Goal: Transaction & Acquisition: Purchase product/service

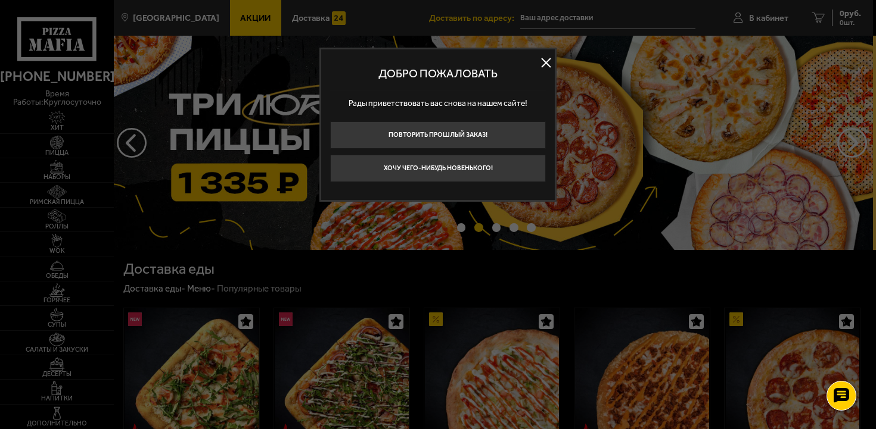
click at [546, 62] on button at bounding box center [546, 63] width 18 height 18
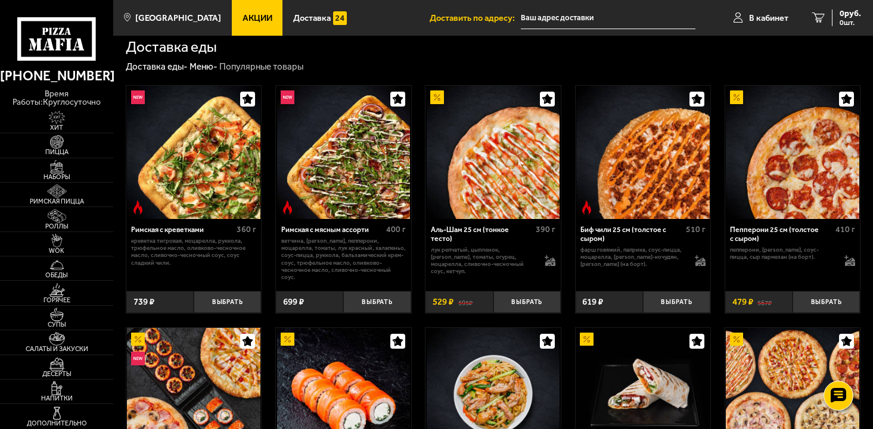
scroll to position [227, 0]
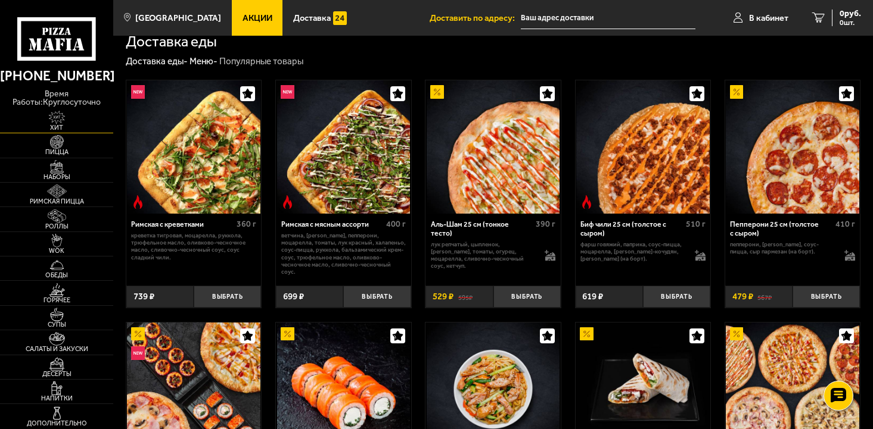
click at [66, 119] on img at bounding box center [56, 118] width 35 height 14
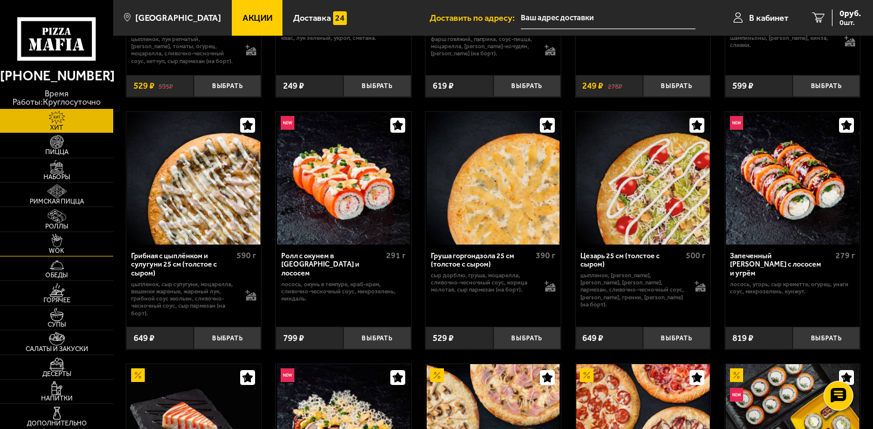
scroll to position [228, 0]
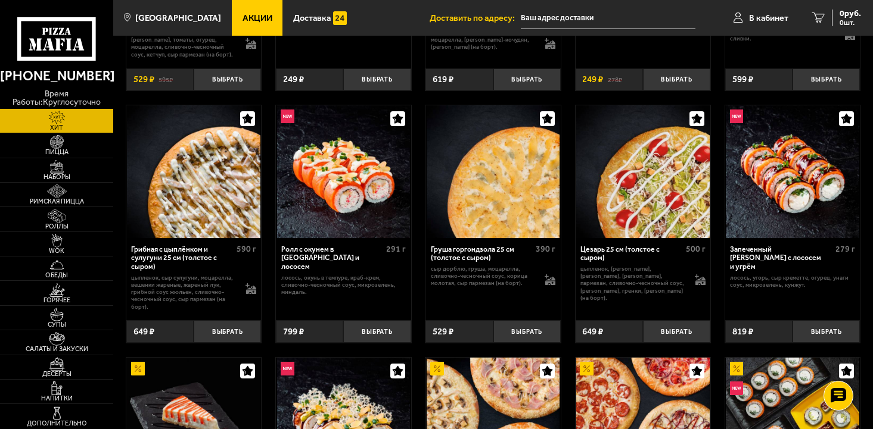
click at [63, 122] on img at bounding box center [56, 118] width 35 height 14
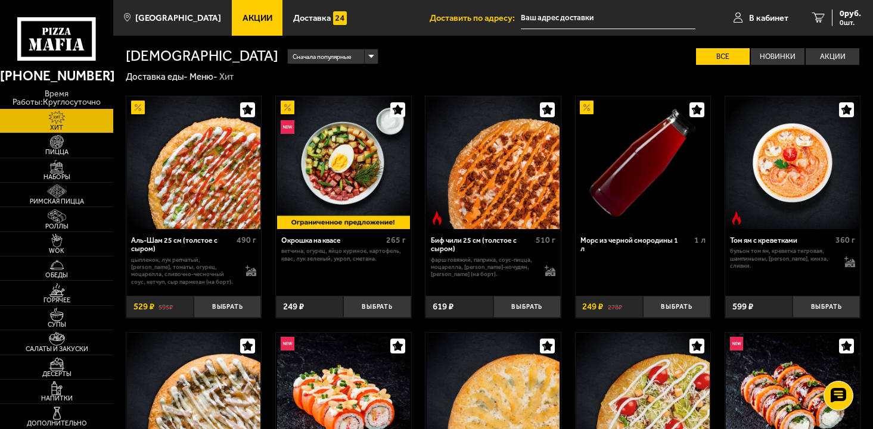
click at [68, 41] on use at bounding box center [69, 45] width 6 height 12
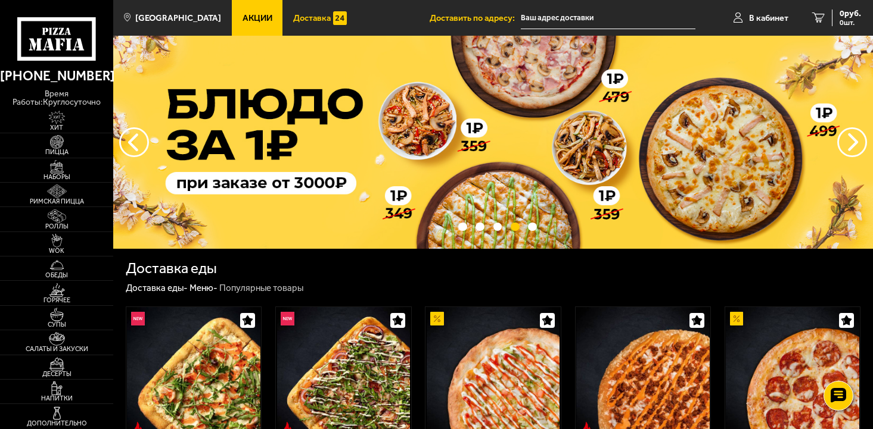
click at [299, 11] on link "Доставка" at bounding box center [319, 18] width 74 height 36
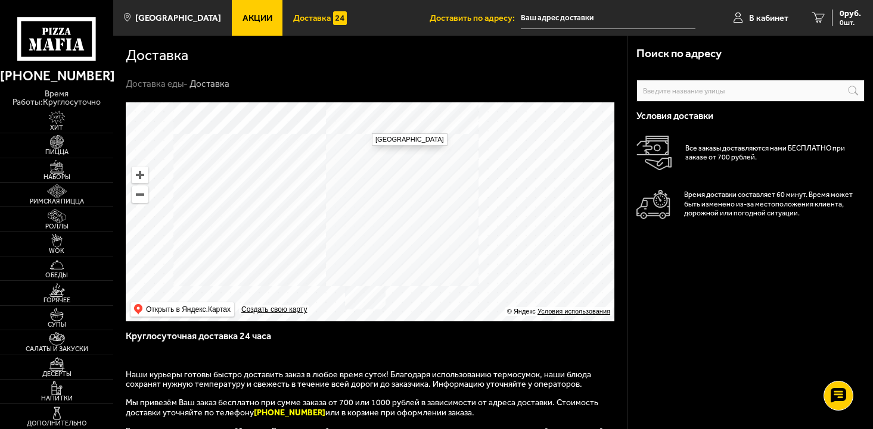
click at [232, 15] on link "Акции" at bounding box center [257, 18] width 51 height 36
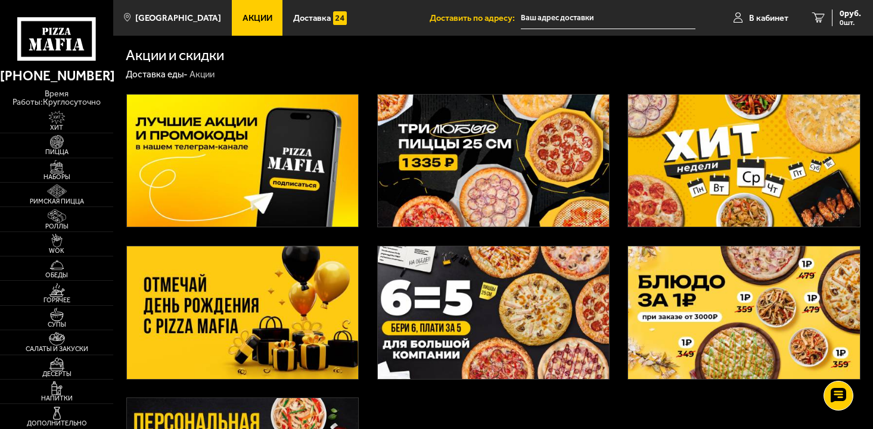
click at [467, 156] on img at bounding box center [493, 161] width 231 height 133
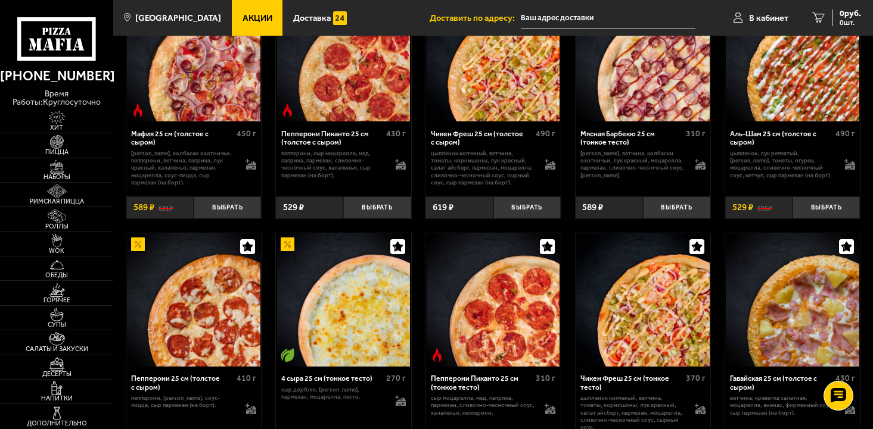
scroll to position [473, 0]
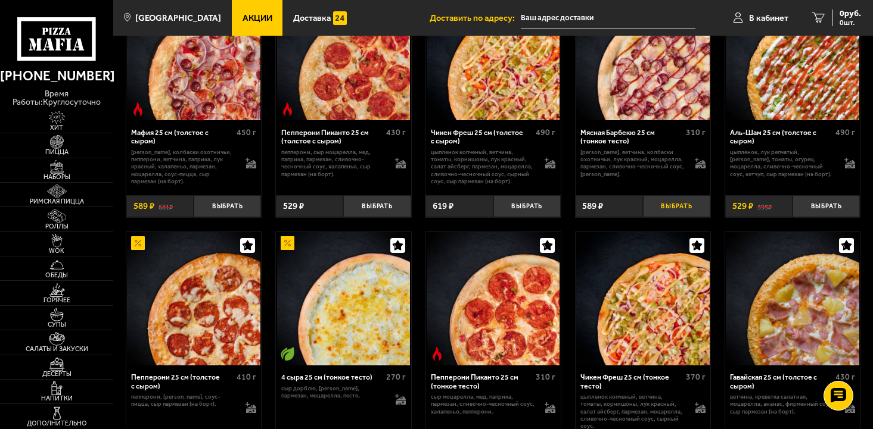
click at [678, 209] on button "Выбрать" at bounding box center [676, 206] width 67 height 22
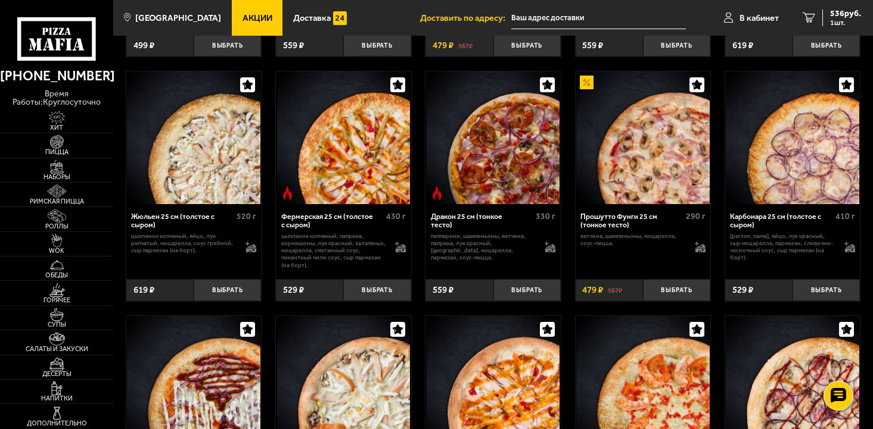
scroll to position [1623, 0]
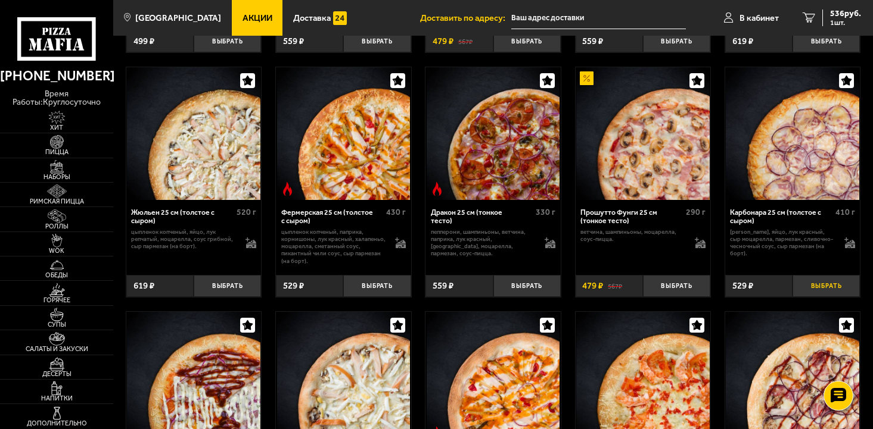
click at [814, 289] on button "Выбрать" at bounding box center [825, 286] width 67 height 22
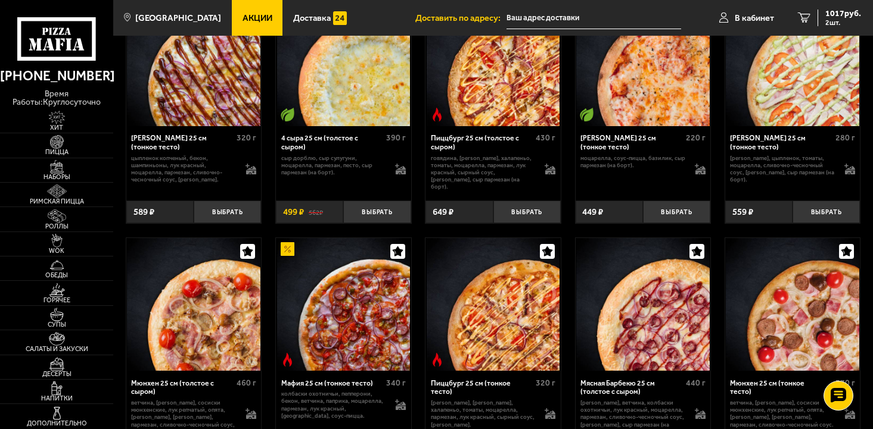
scroll to position [2427, 0]
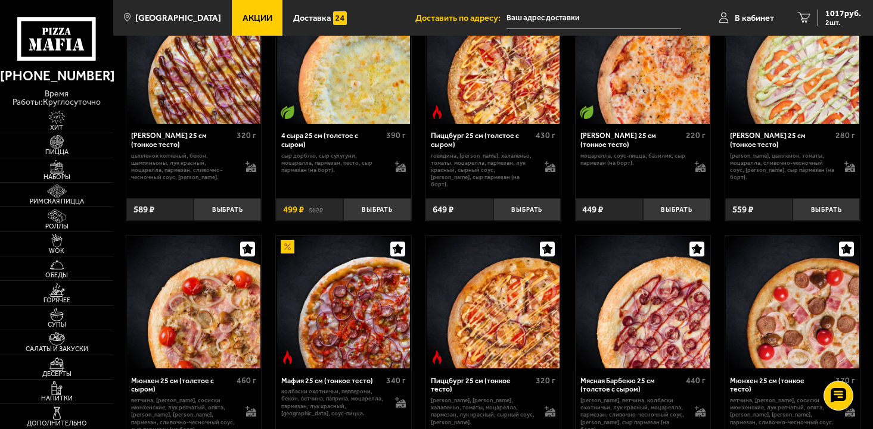
click at [359, 114] on img at bounding box center [343, 56] width 133 height 133
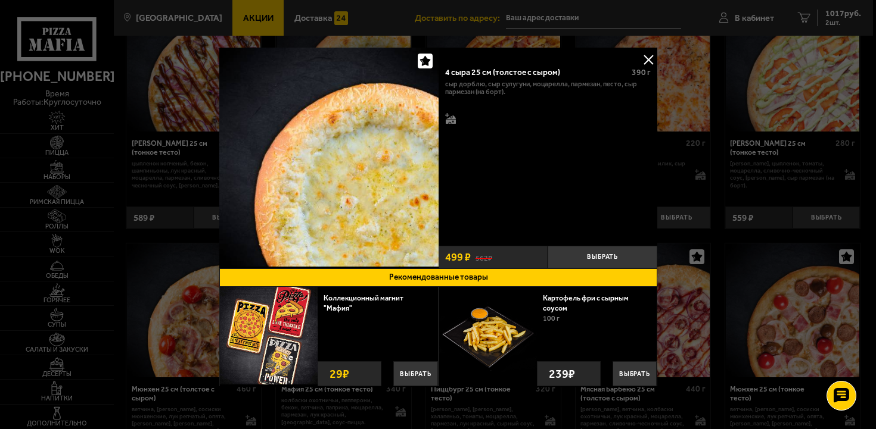
click at [650, 60] on button at bounding box center [648, 60] width 18 height 18
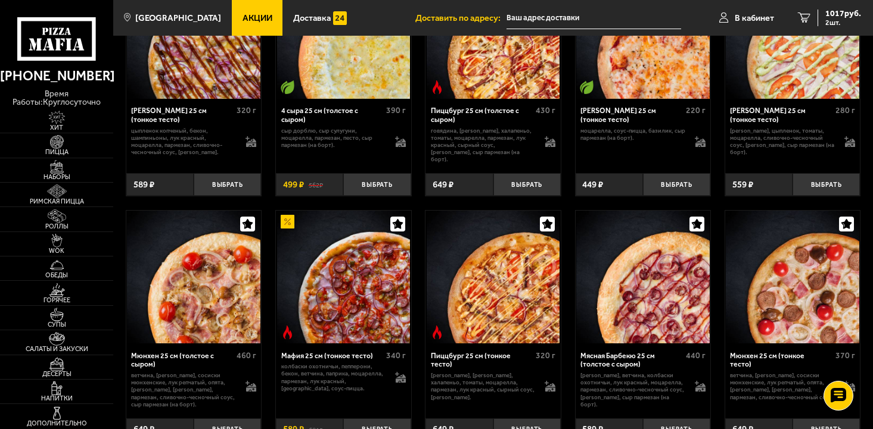
scroll to position [2428, 0]
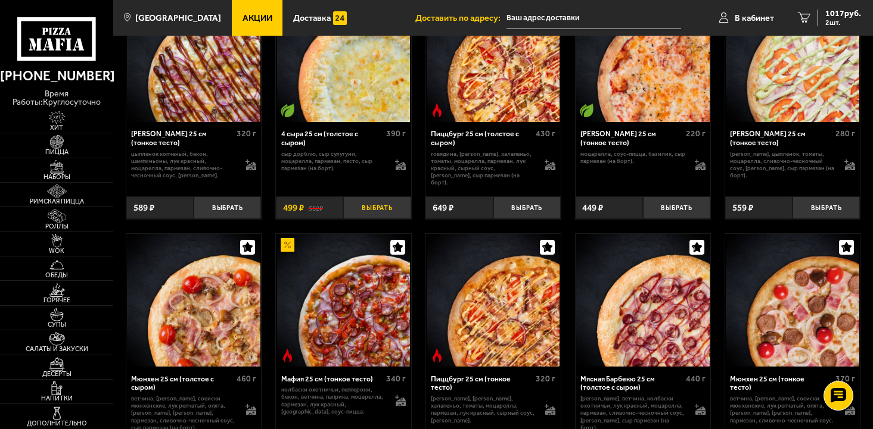
click at [385, 201] on button "Выбрать" at bounding box center [376, 208] width 67 height 22
click at [827, 20] on span "3 шт." at bounding box center [843, 22] width 36 height 7
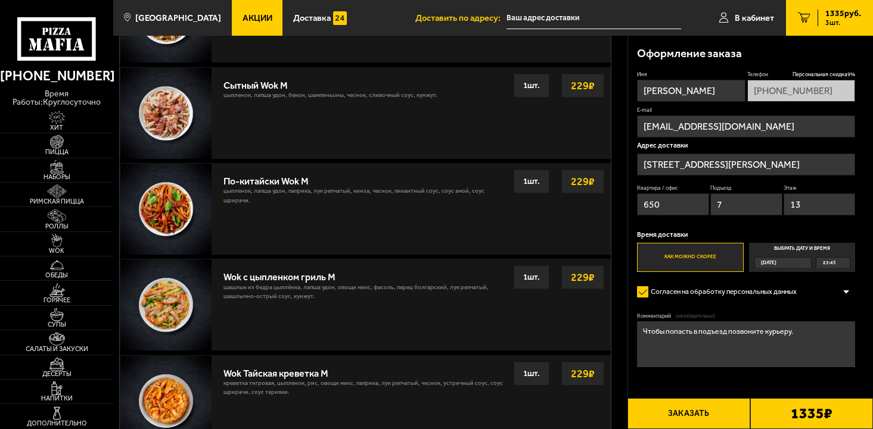
scroll to position [626, 0]
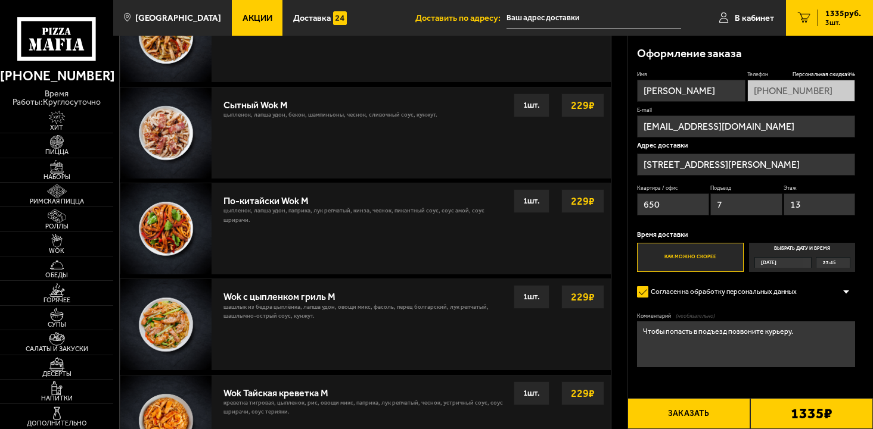
click at [794, 166] on input "[STREET_ADDRESS][PERSON_NAME]" at bounding box center [746, 165] width 218 height 22
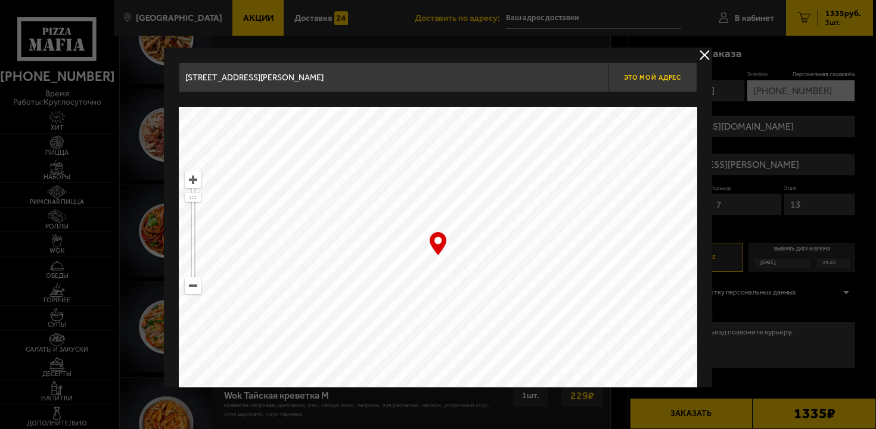
click at [627, 83] on button "Это мой адрес" at bounding box center [652, 78] width 89 height 30
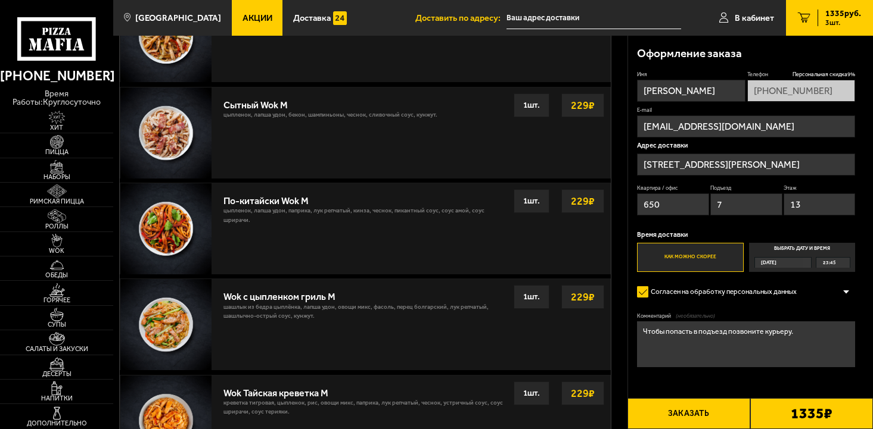
click at [737, 161] on input "[STREET_ADDRESS][PERSON_NAME]" at bounding box center [746, 165] width 218 height 22
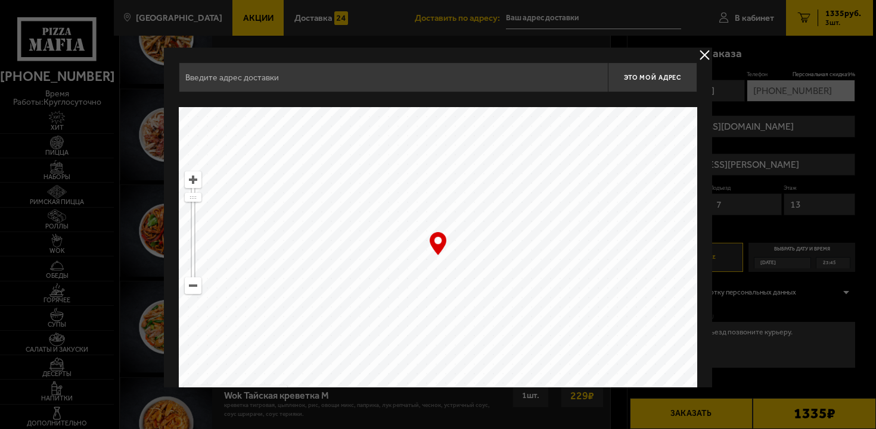
type input "[STREET_ADDRESS][PERSON_NAME]"
click at [457, 97] on div "Найдите адрес перетащив карту" at bounding box center [438, 99] width 518 height 15
click at [469, 79] on input "[STREET_ADDRESS][PERSON_NAME]" at bounding box center [393, 78] width 429 height 30
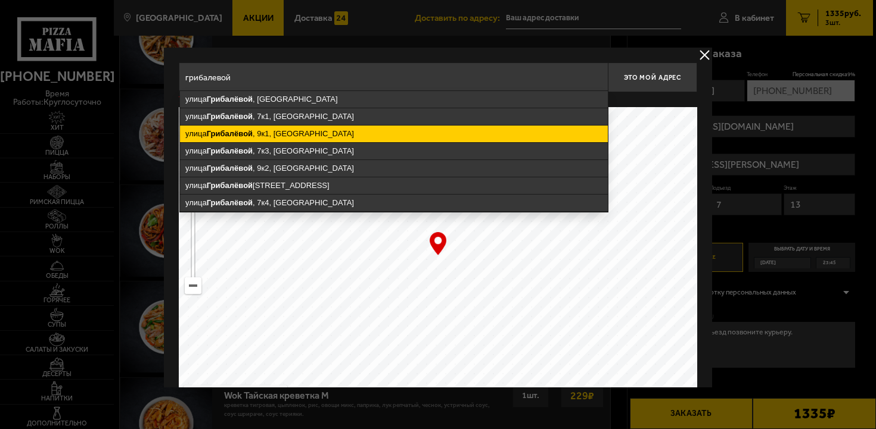
click at [395, 121] on ymaps "[STREET_ADDRESS]" at bounding box center [394, 116] width 428 height 17
type input "[STREET_ADDRESS]"
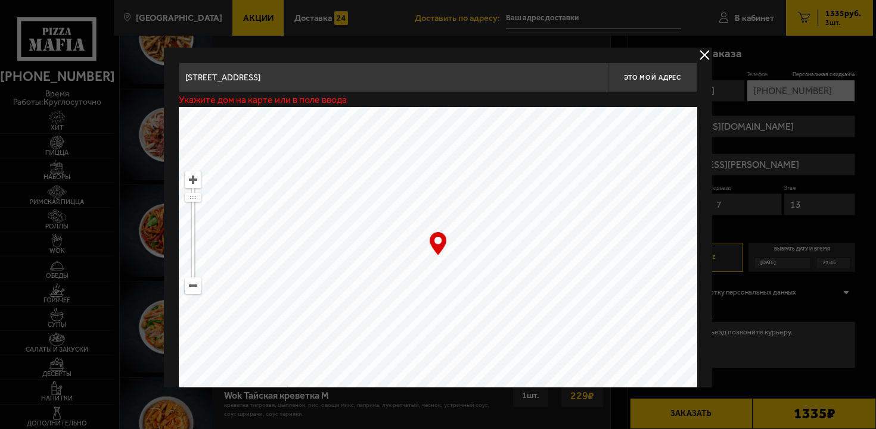
type input "[STREET_ADDRESS]"
click at [674, 79] on span "Это мой адрес" at bounding box center [652, 78] width 57 height 8
type input "[STREET_ADDRESS]"
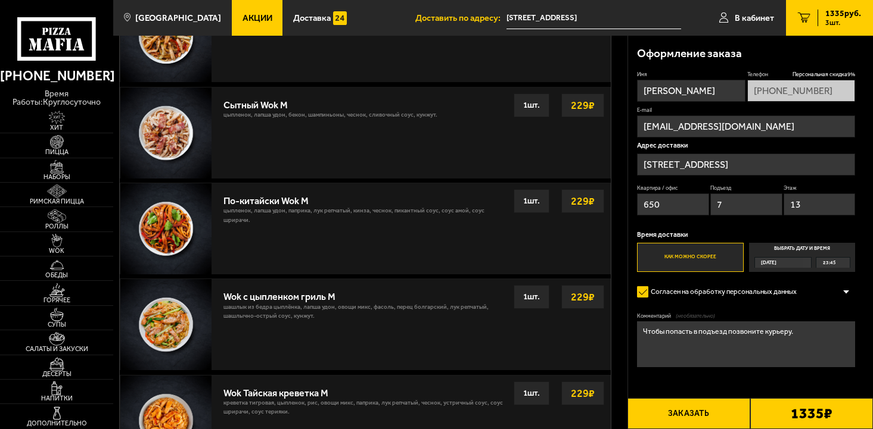
click at [692, 201] on input "650" at bounding box center [672, 205] width 71 height 22
type input "7"
click at [762, 203] on input "7" at bounding box center [745, 205] width 71 height 22
type input "3"
click at [793, 205] on input "13" at bounding box center [818, 205] width 71 height 22
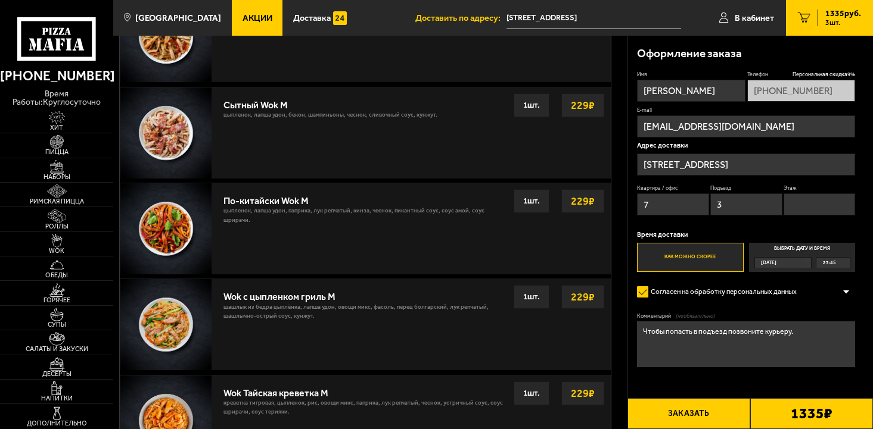
click at [720, 217] on div "Квартира / офис 7 Подъезд 3 Этаж" at bounding box center [746, 203] width 218 height 36
click at [727, 210] on input "3" at bounding box center [745, 205] width 71 height 22
type input "1"
click at [799, 209] on input "Этаж" at bounding box center [818, 205] width 71 height 22
type input "3"
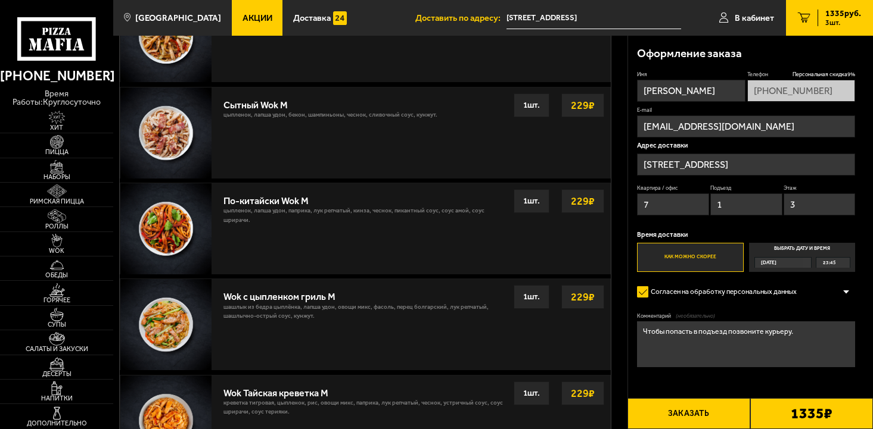
click at [783, 221] on div "Имя [PERSON_NAME] скидка 9 % [PHONE_NUMBER] E-mail [EMAIL_ADDRESS][DOMAIN_NAME]…" at bounding box center [746, 171] width 218 height 201
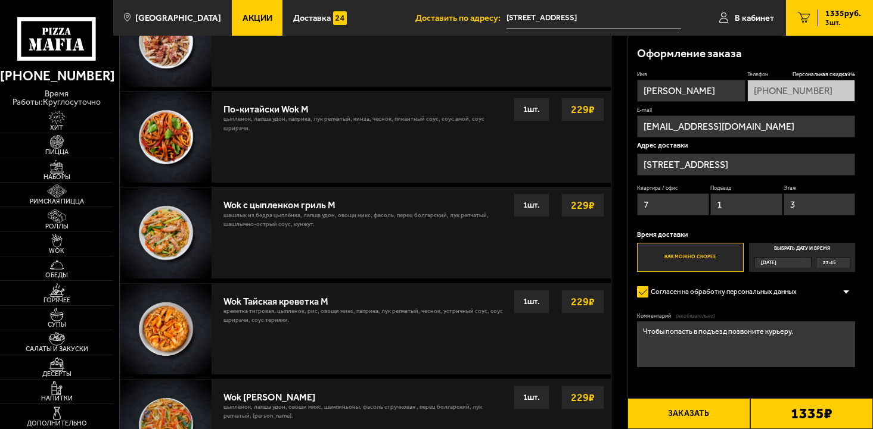
scroll to position [720, 0]
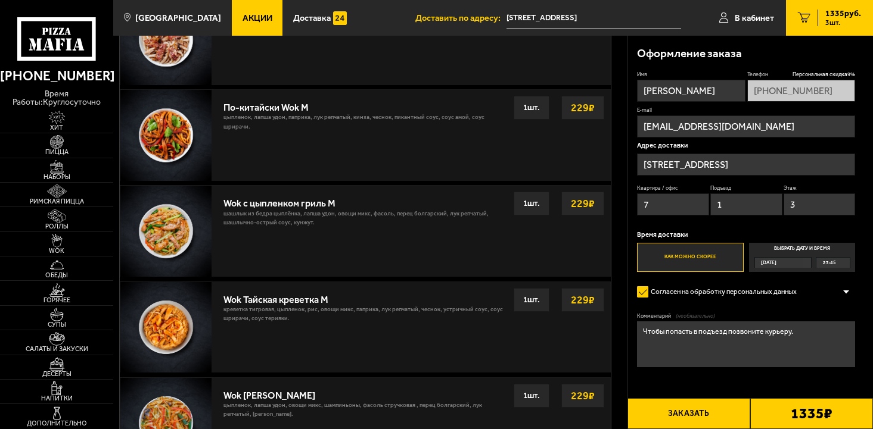
click at [790, 341] on textarea "Чтобы попасть в подъезд позвоните курьеру." at bounding box center [746, 344] width 218 height 45
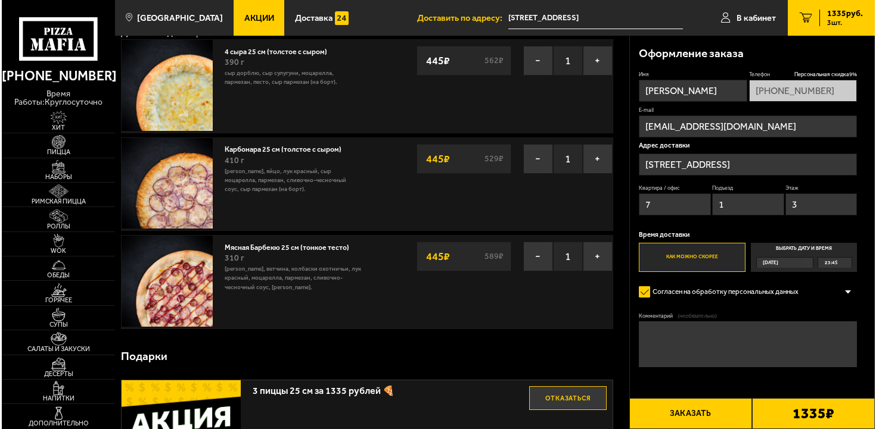
scroll to position [59, 0]
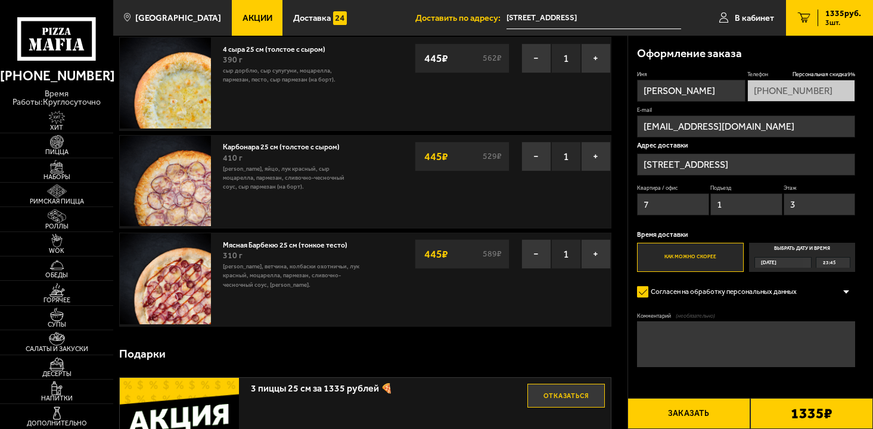
click at [715, 413] on button "Заказать" at bounding box center [688, 413] width 123 height 31
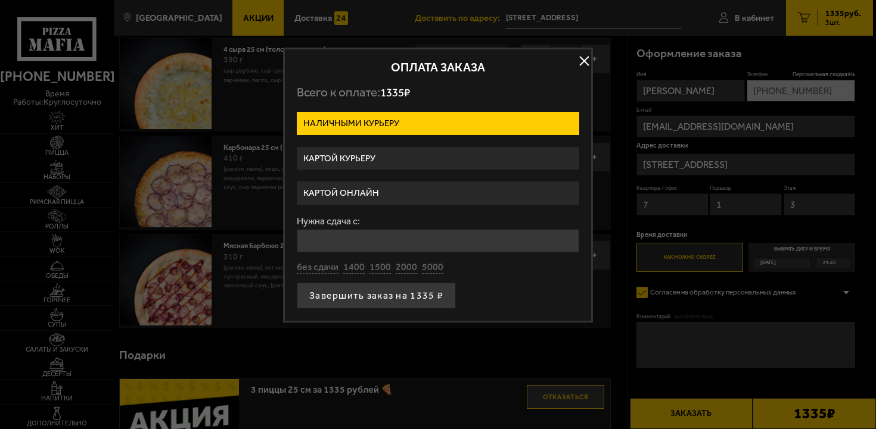
click at [437, 152] on label "Картой курьеру" at bounding box center [438, 158] width 282 height 23
click at [0, 0] on input "Картой курьеру" at bounding box center [0, 0] width 0 height 0
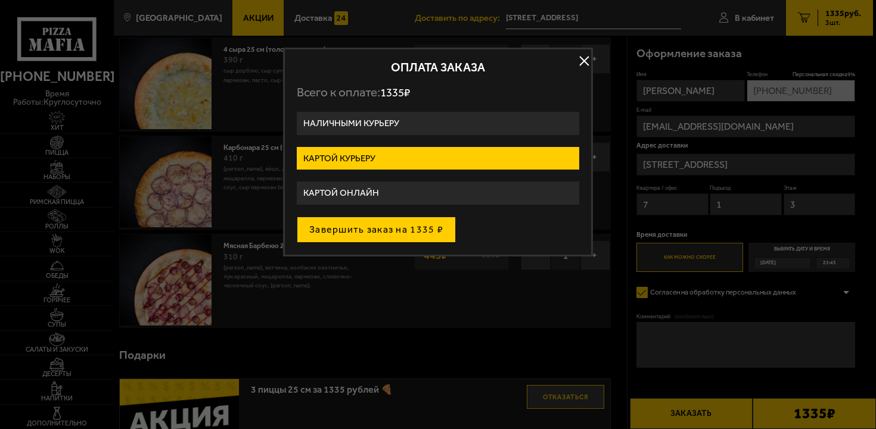
click at [406, 236] on button "Завершить заказ на 1335 ₽" at bounding box center [376, 230] width 159 height 26
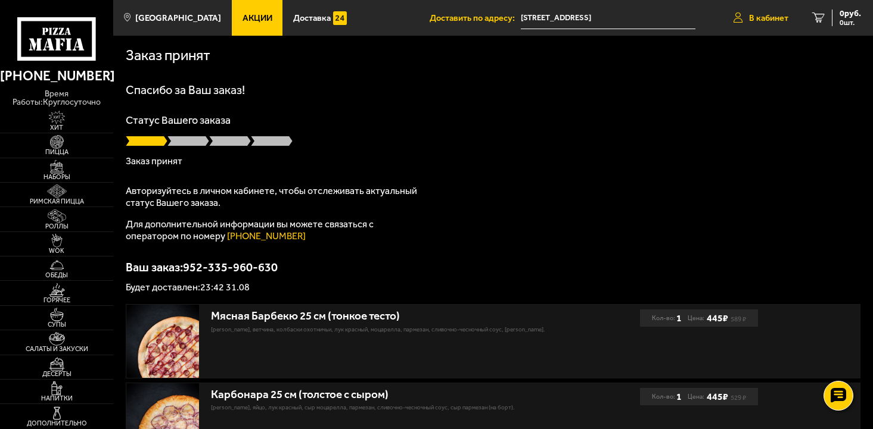
click at [773, 17] on span "В кабинет" at bounding box center [768, 18] width 39 height 9
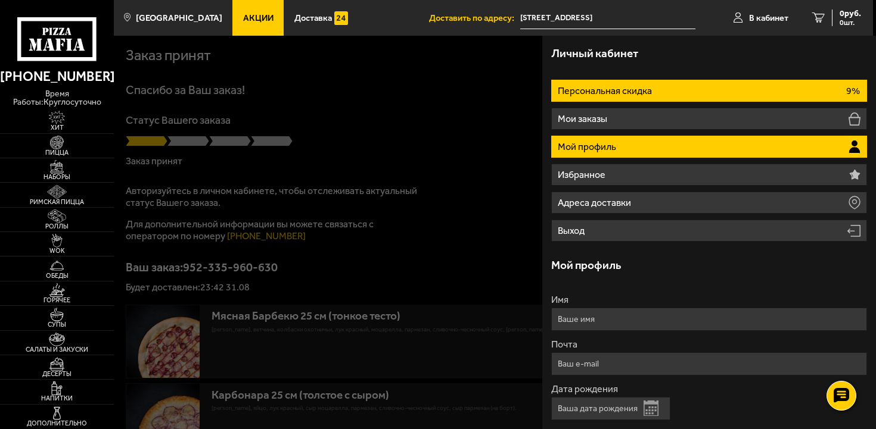
click at [633, 102] on li "Персональная скидка 9%" at bounding box center [708, 91] width 315 height 22
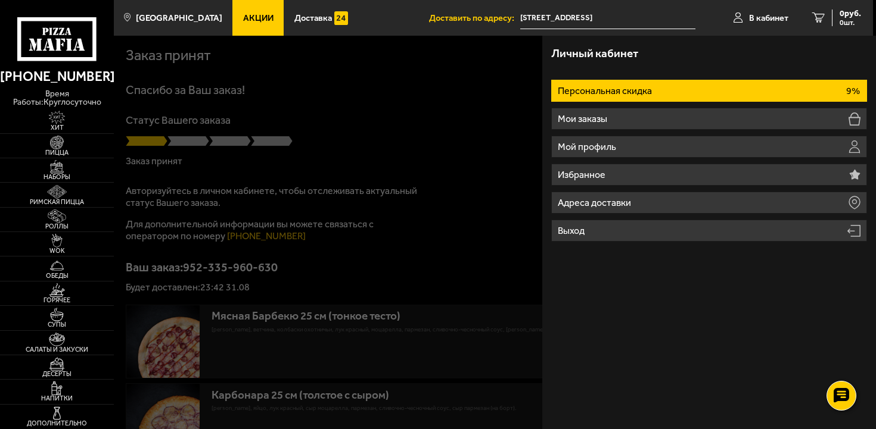
click at [472, 123] on div at bounding box center [552, 250] width 876 height 429
